Goal: Task Accomplishment & Management: Manage account settings

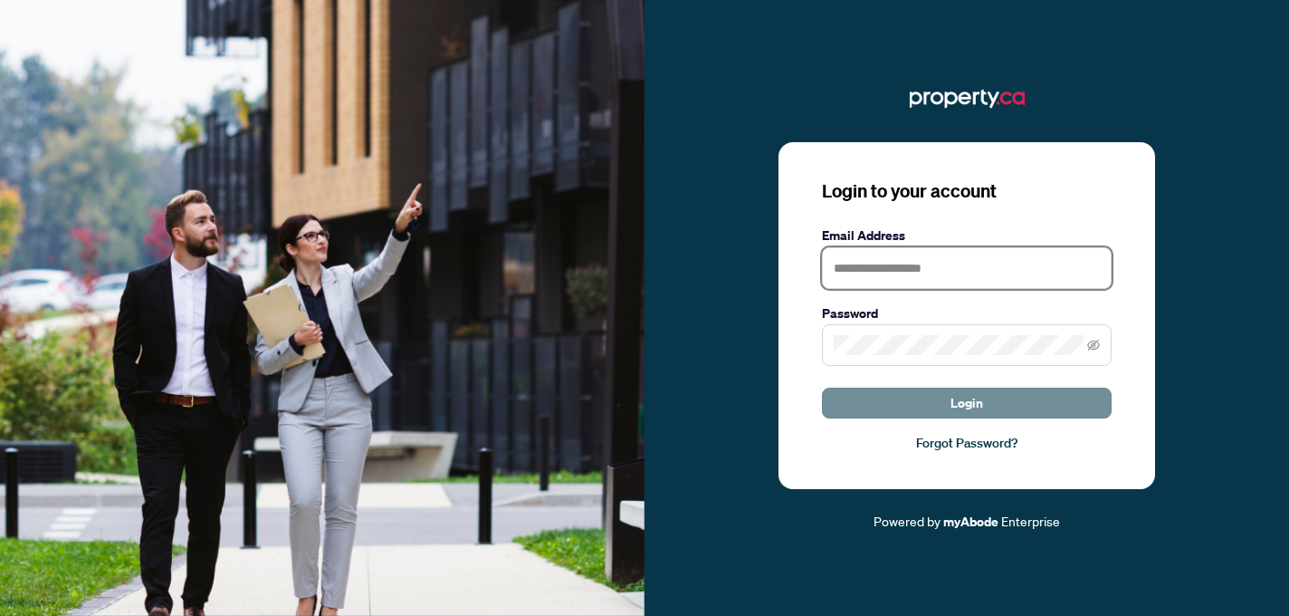
type input "**********"
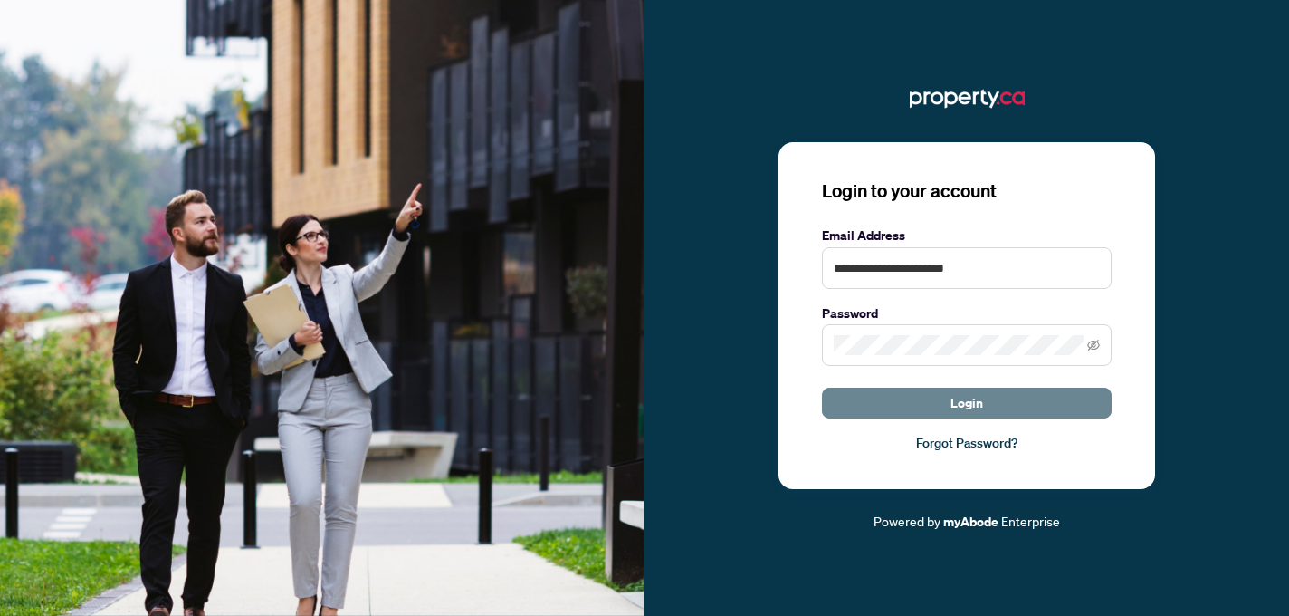
click at [897, 407] on button "Login" at bounding box center [967, 402] width 290 height 31
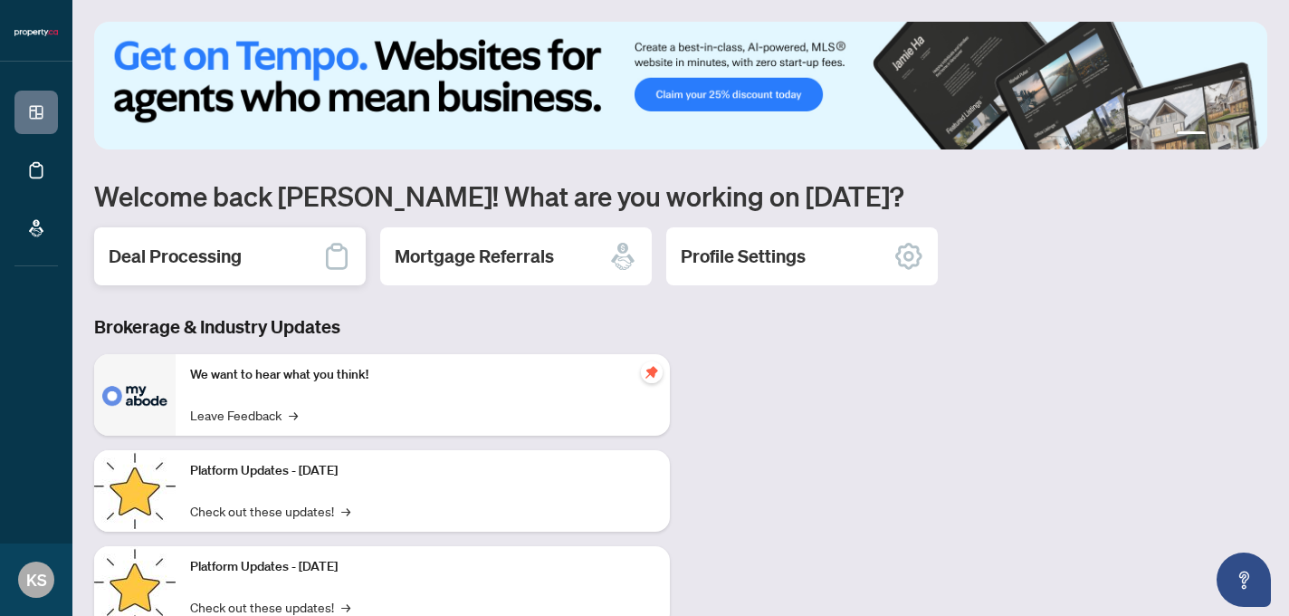
click at [227, 244] on h2 "Deal Processing" at bounding box center [175, 256] width 133 height 25
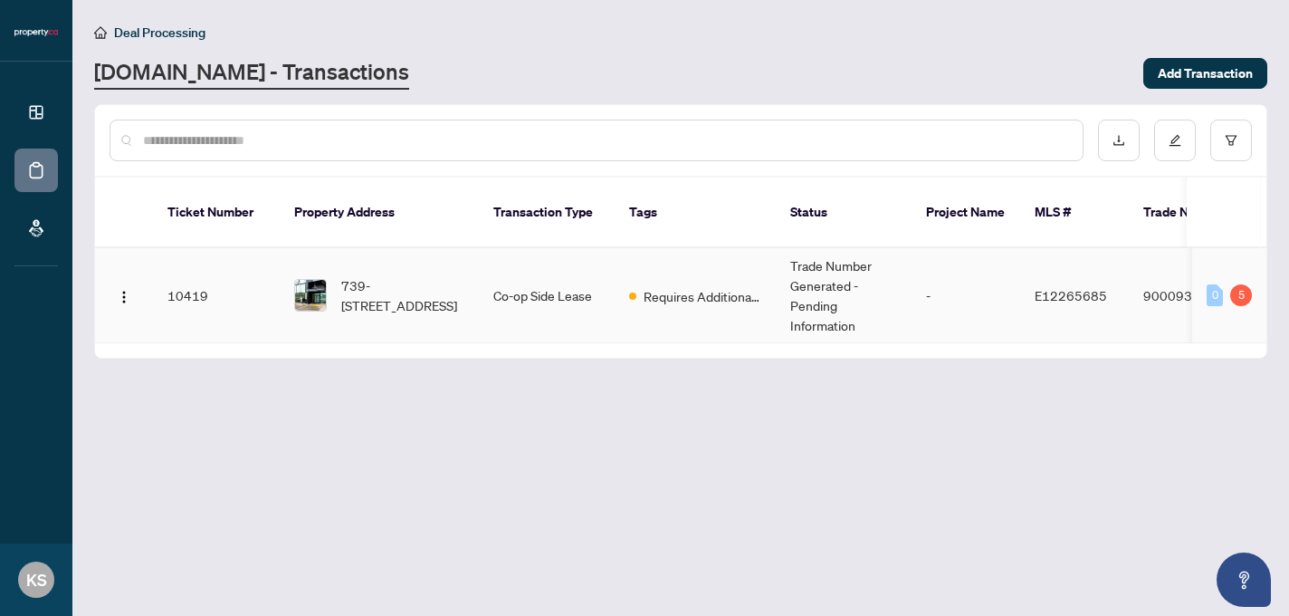
click at [1236, 284] on div "5" at bounding box center [1241, 295] width 22 height 22
click at [1222, 284] on div "0" at bounding box center [1215, 295] width 16 height 22
click at [372, 275] on span "739-[STREET_ADDRESS]" at bounding box center [402, 295] width 123 height 40
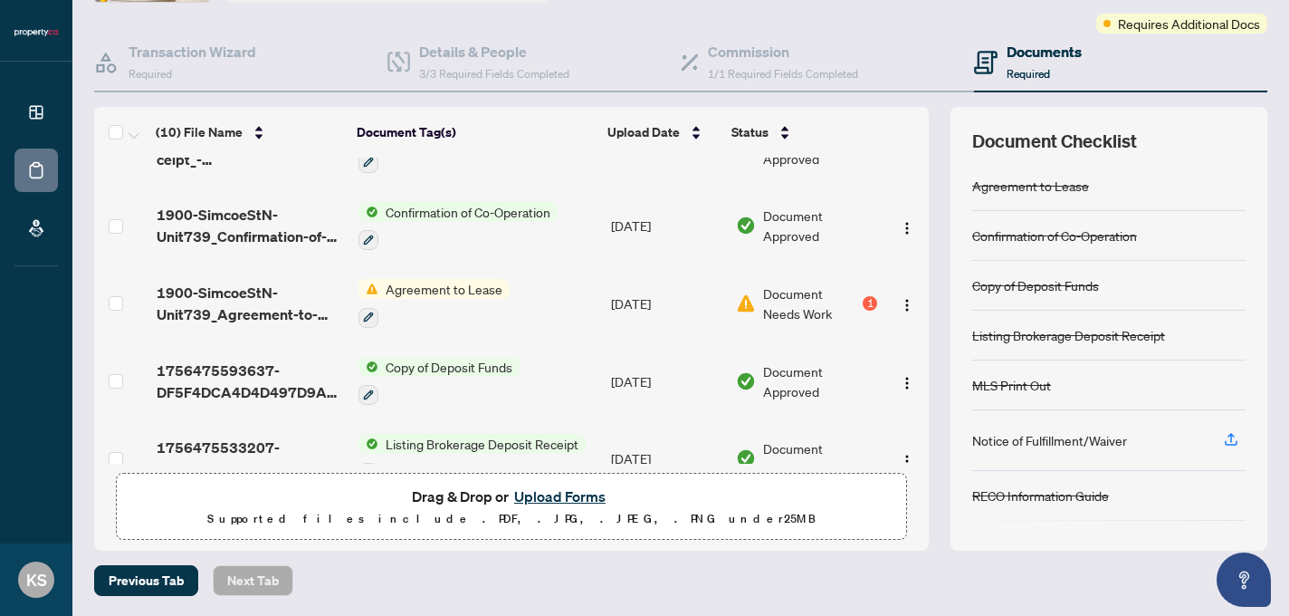
scroll to position [464, 0]
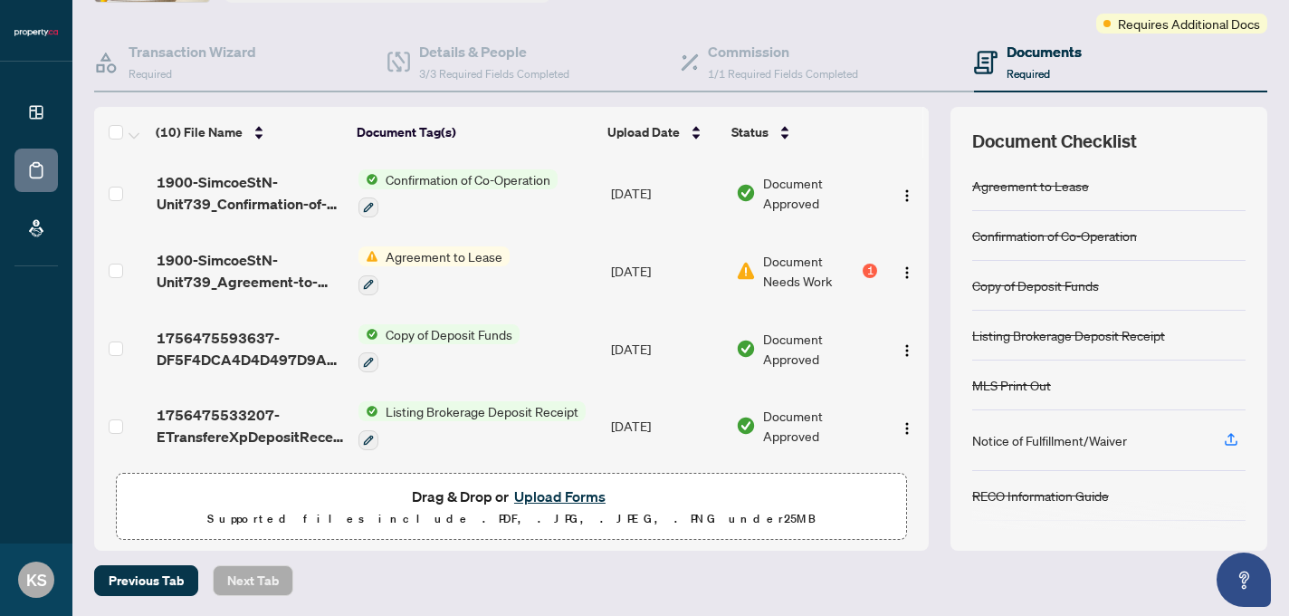
click at [565, 493] on button "Upload Forms" at bounding box center [560, 496] width 102 height 24
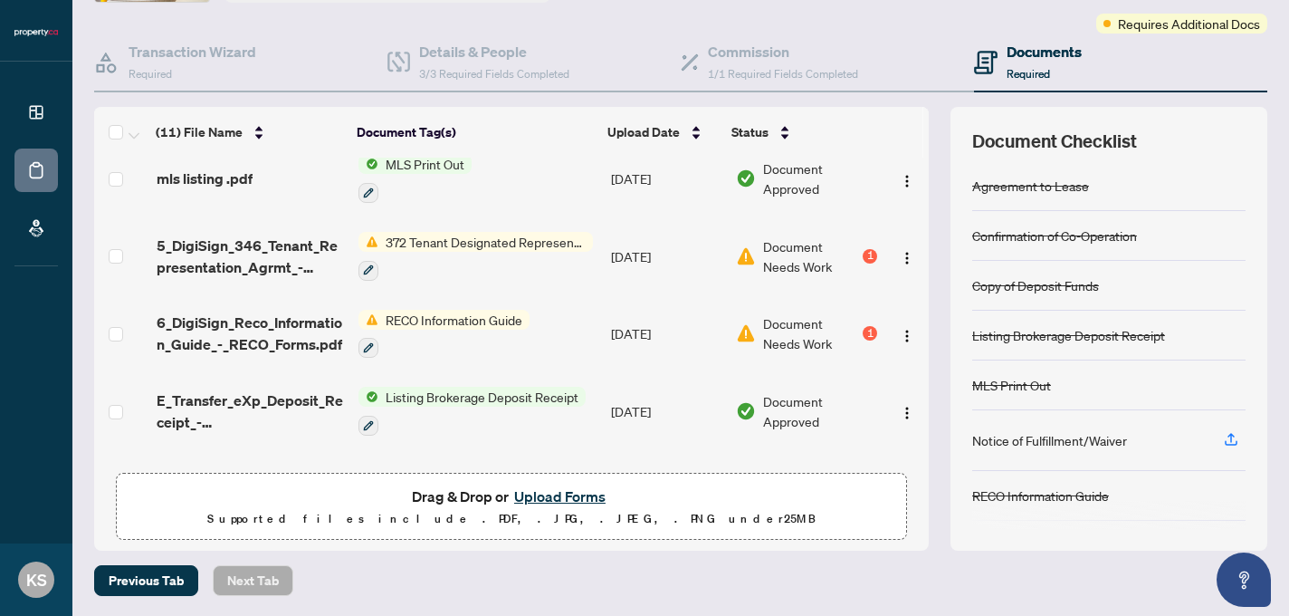
scroll to position [160, 0]
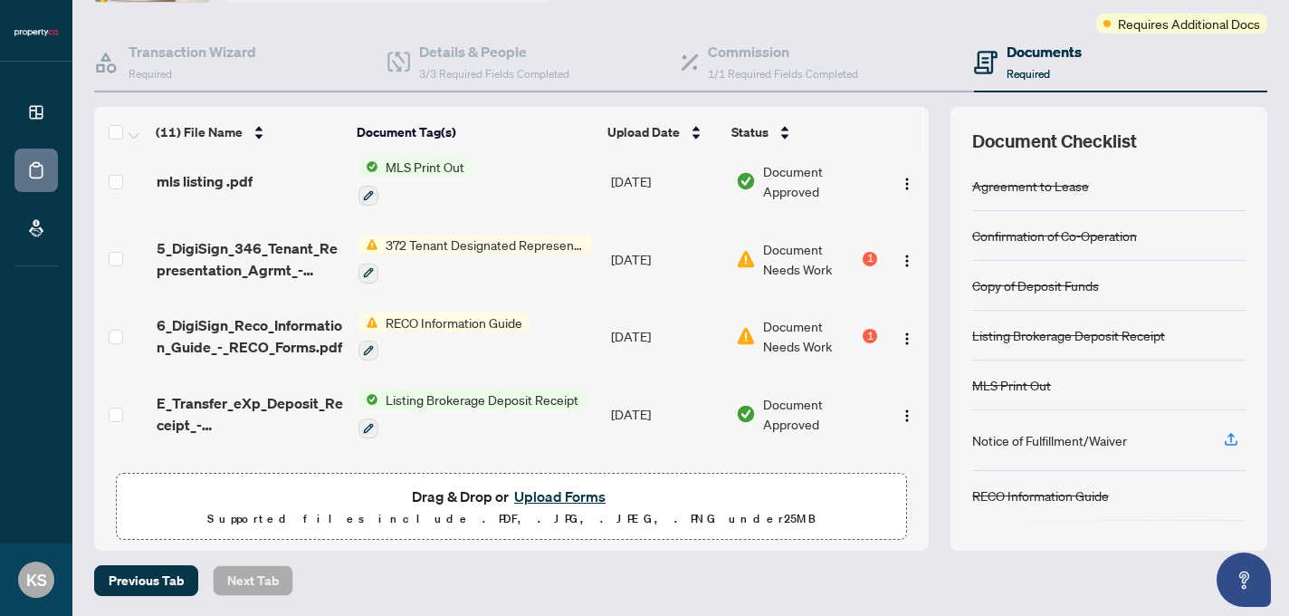
click at [563, 493] on button "Upload Forms" at bounding box center [560, 496] width 102 height 24
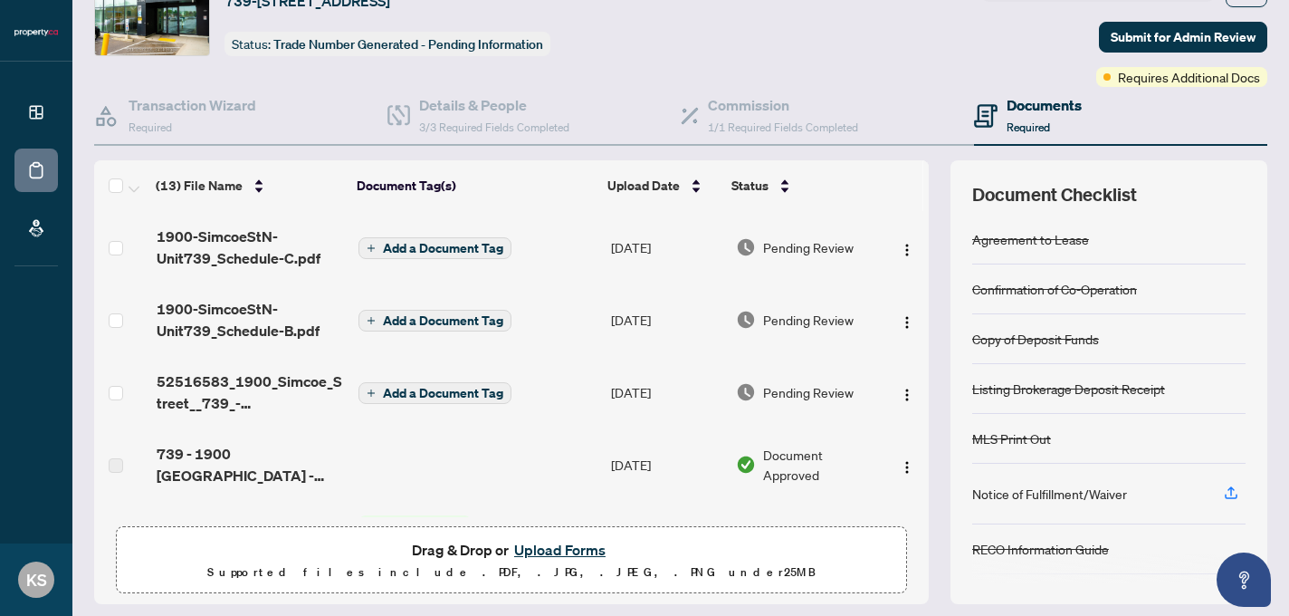
scroll to position [141, 0]
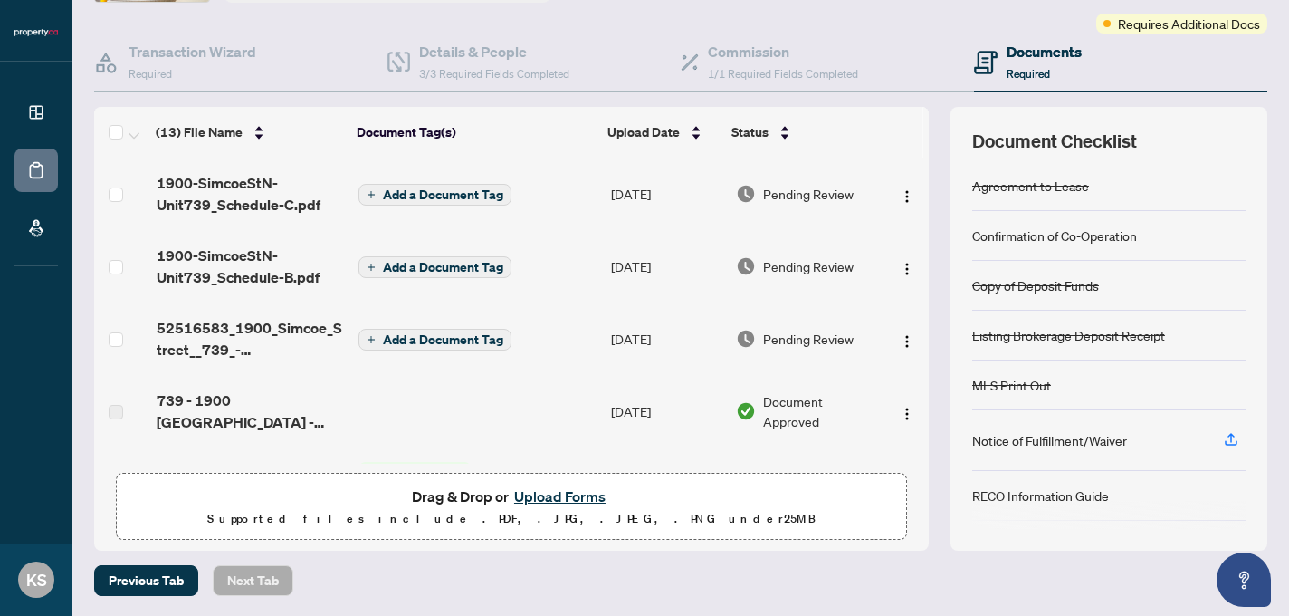
click at [562, 491] on button "Upload Forms" at bounding box center [560, 496] width 102 height 24
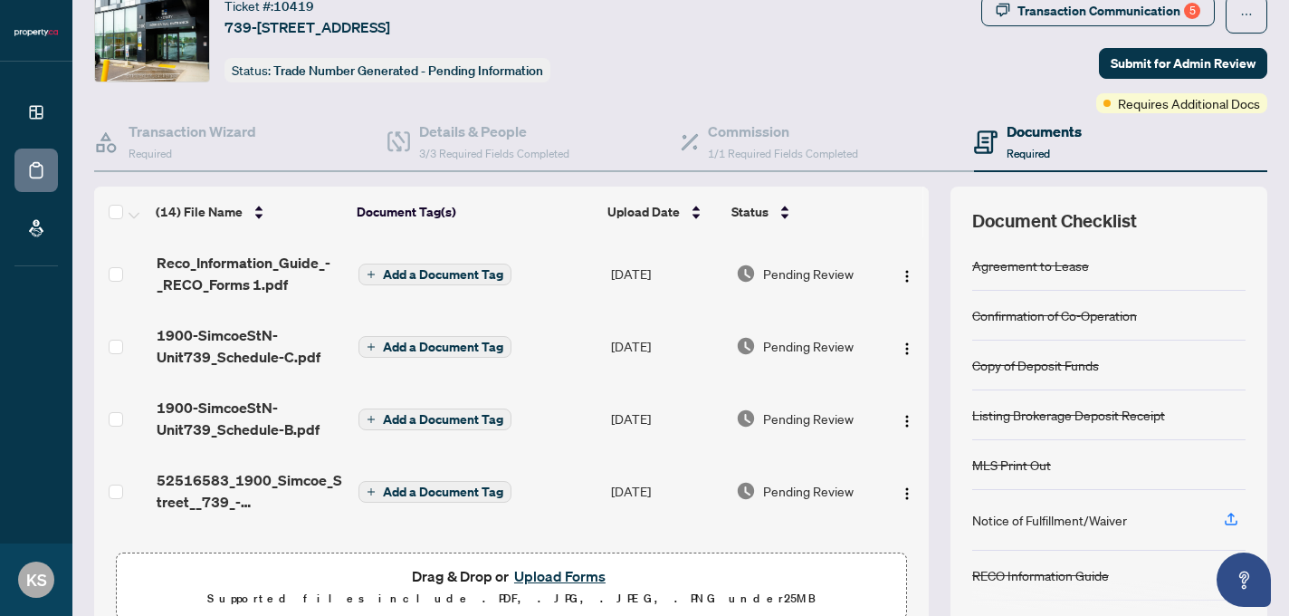
scroll to position [0, 0]
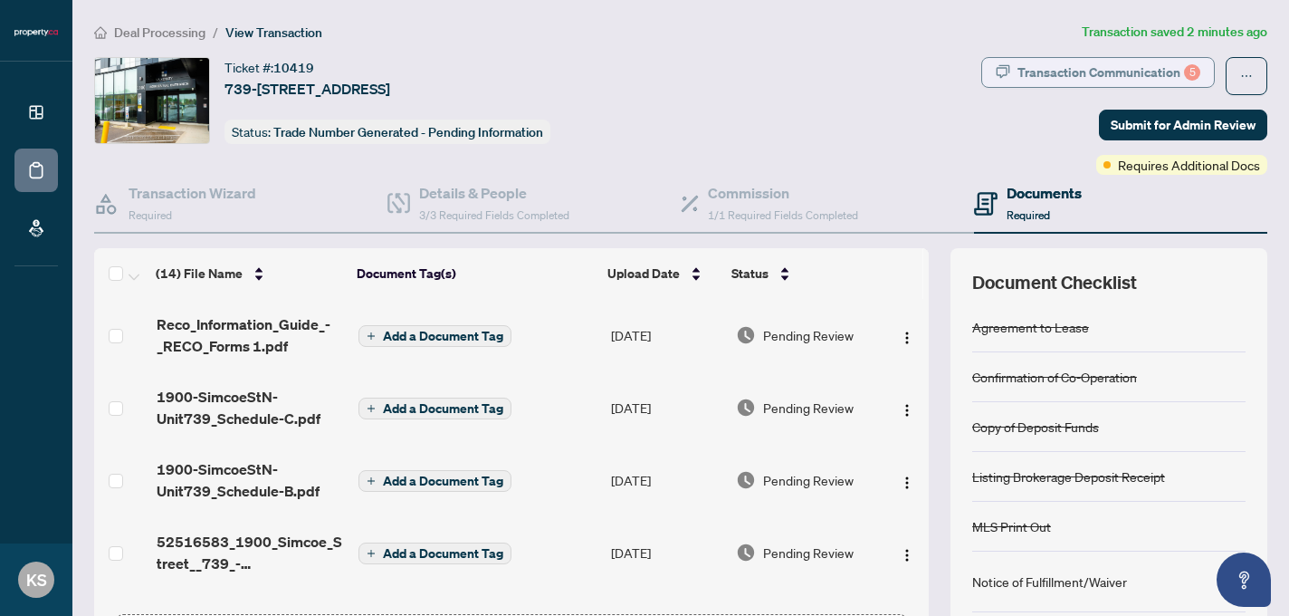
click at [1063, 71] on div "Transaction Communication 5" at bounding box center [1109, 72] width 183 height 29
